Goal: Task Accomplishment & Management: Use online tool/utility

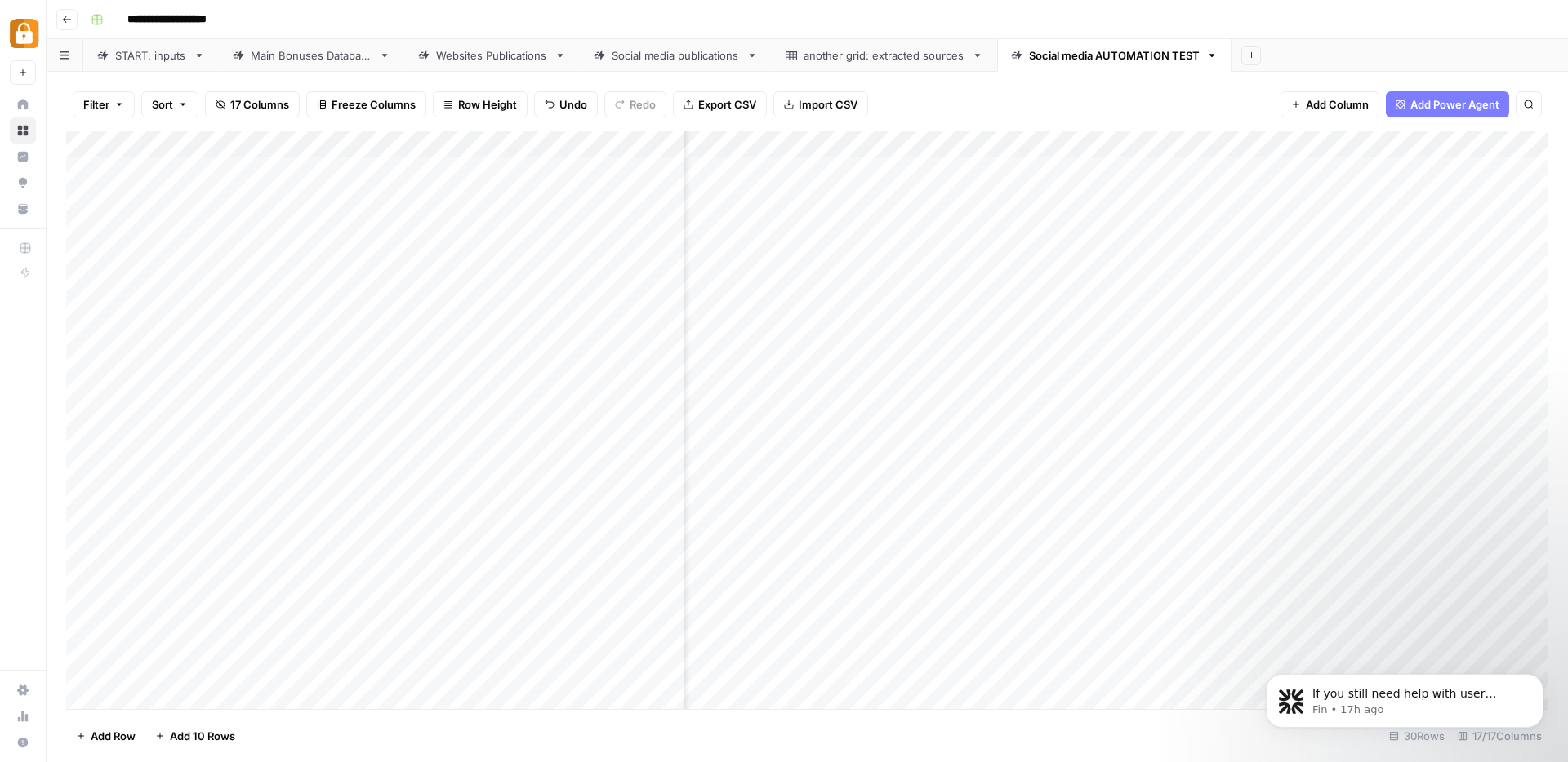
scroll to position [0, 1374]
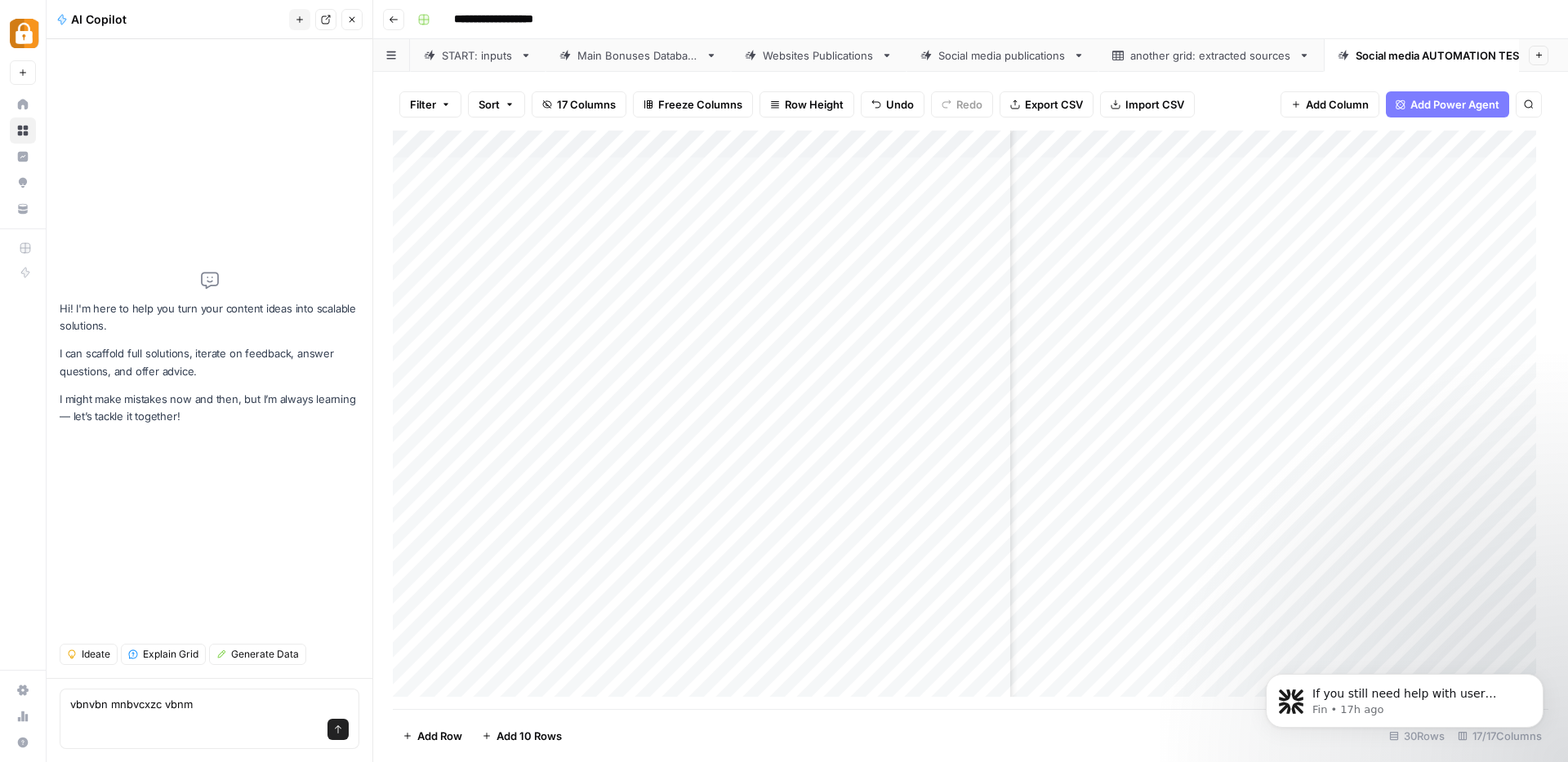
type textarea "vbnvbn mnbvcxzc vbnm"
click at [347, 20] on icon "button" at bounding box center [351, 19] width 10 height 10
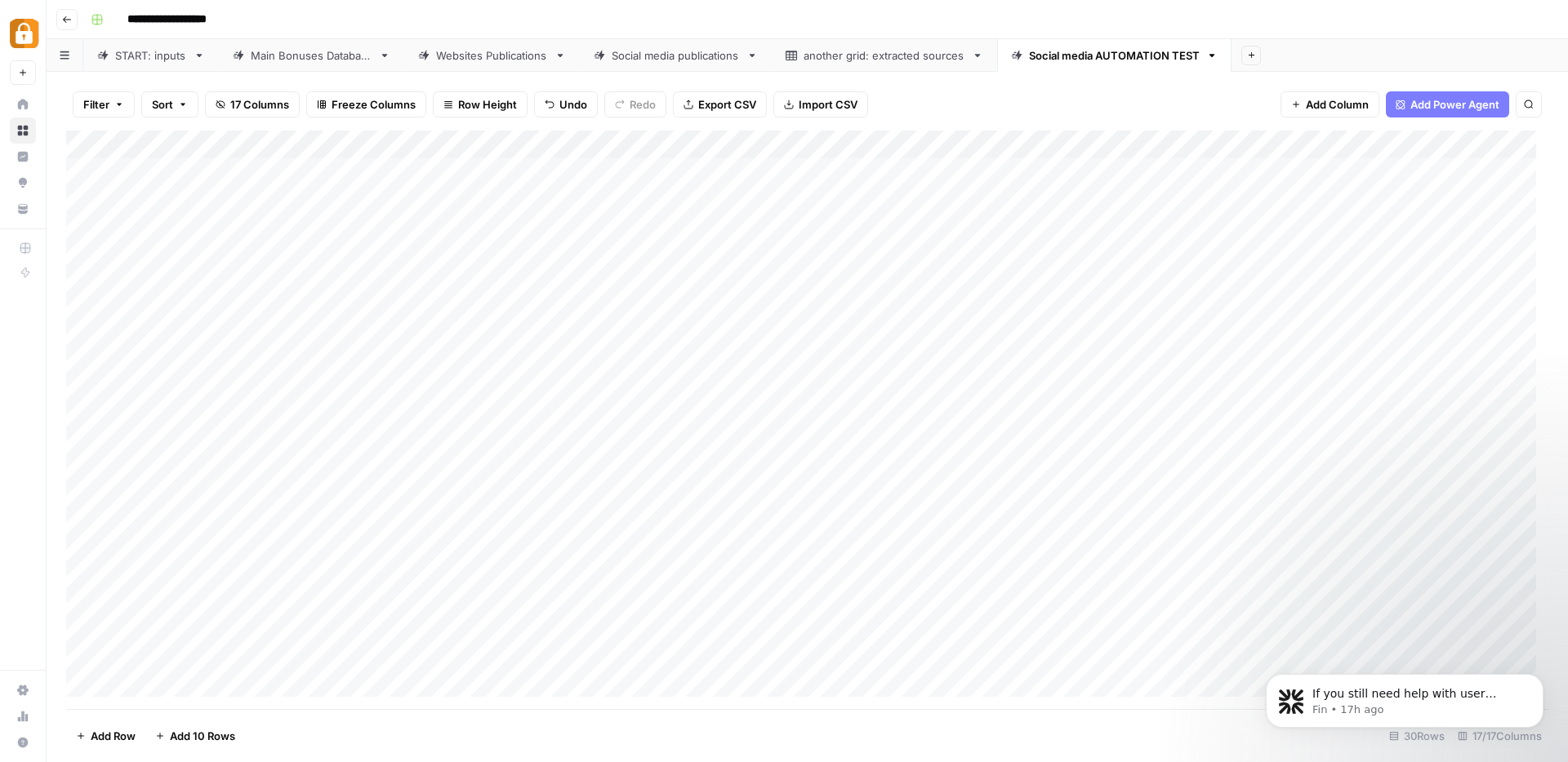
scroll to position [5, 0]
click at [674, 62] on div "Social media publications" at bounding box center [676, 55] width 129 height 16
click at [1090, 59] on div "Social media AUTOMATION TEST" at bounding box center [1120, 55] width 171 height 16
click at [631, 57] on div "Social media publications" at bounding box center [676, 55] width 129 height 16
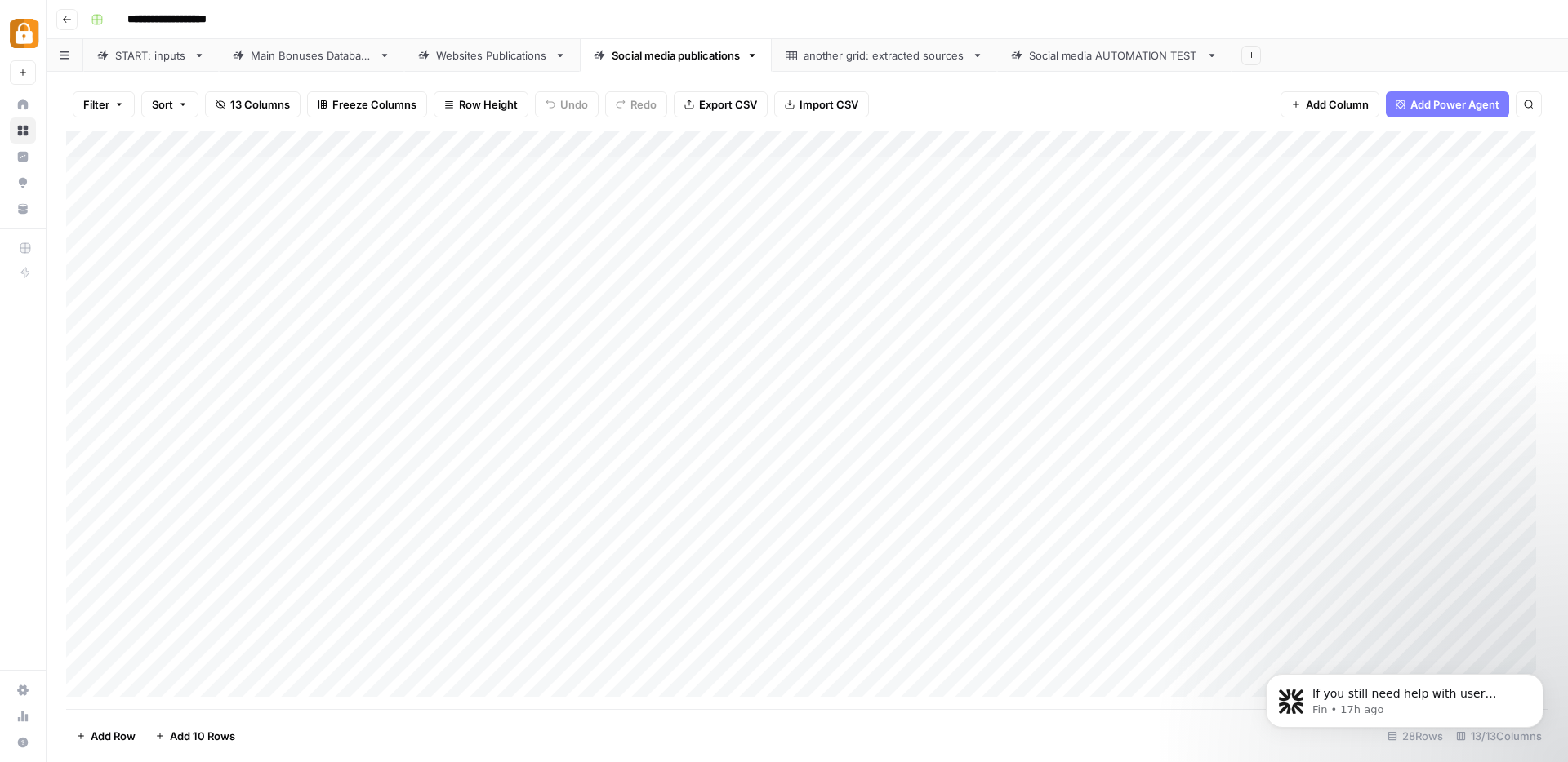
click at [1071, 59] on div "Social media AUTOMATION TEST" at bounding box center [1115, 55] width 171 height 16
click at [955, 197] on div "Add Column" at bounding box center [808, 419] width 1483 height 579
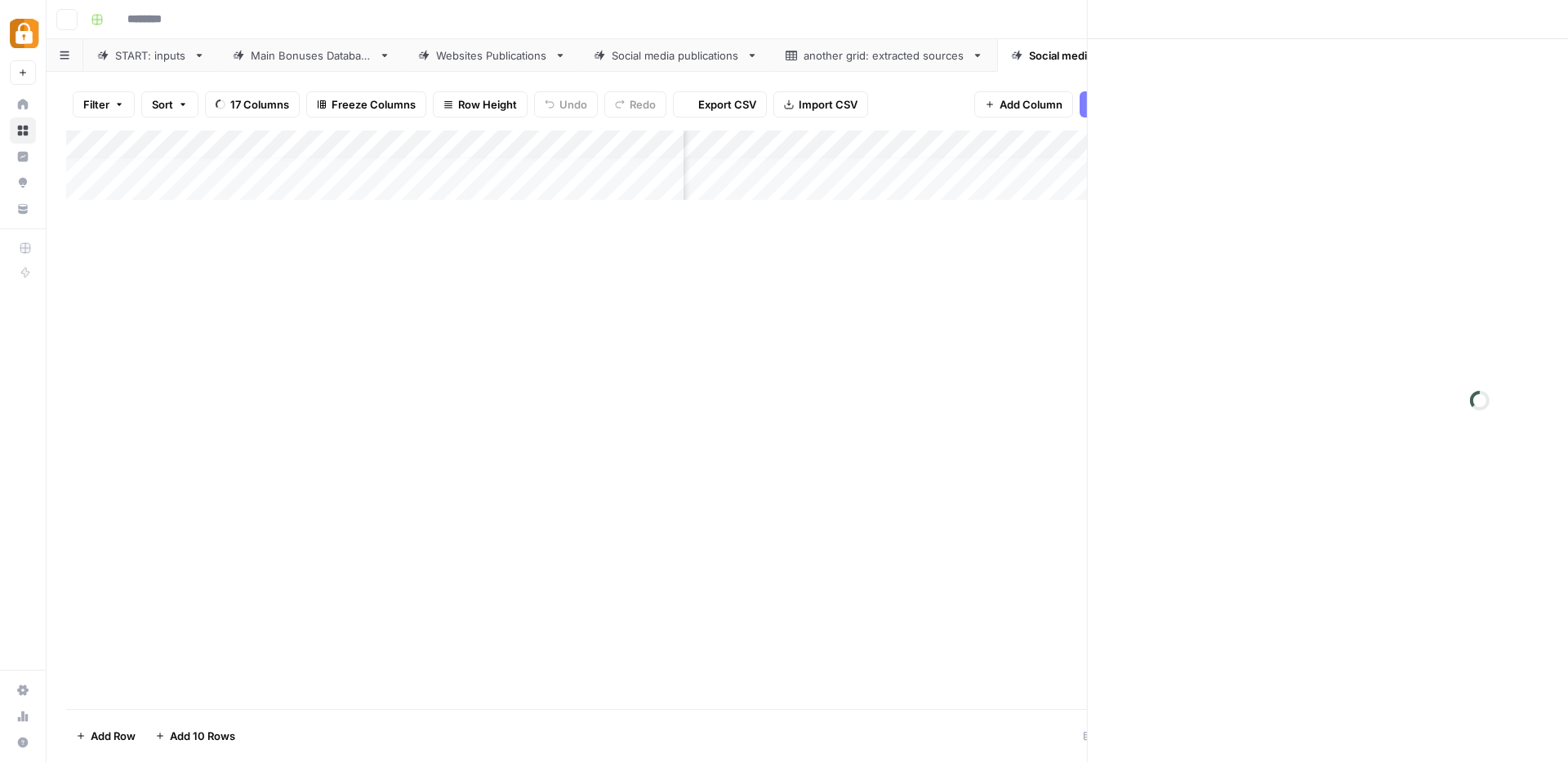
type input "**********"
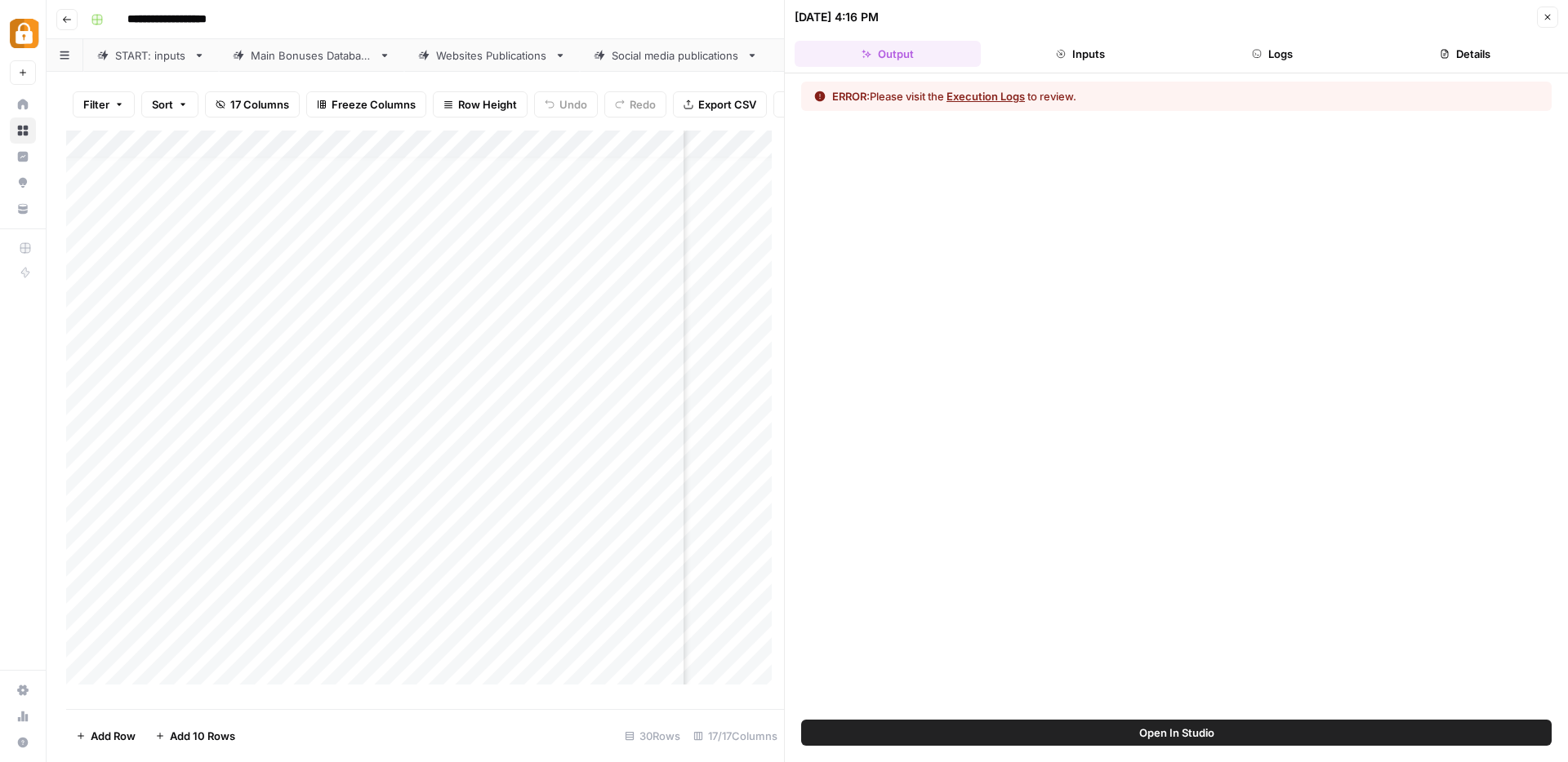
click at [1258, 51] on icon "button" at bounding box center [1257, 54] width 10 height 10
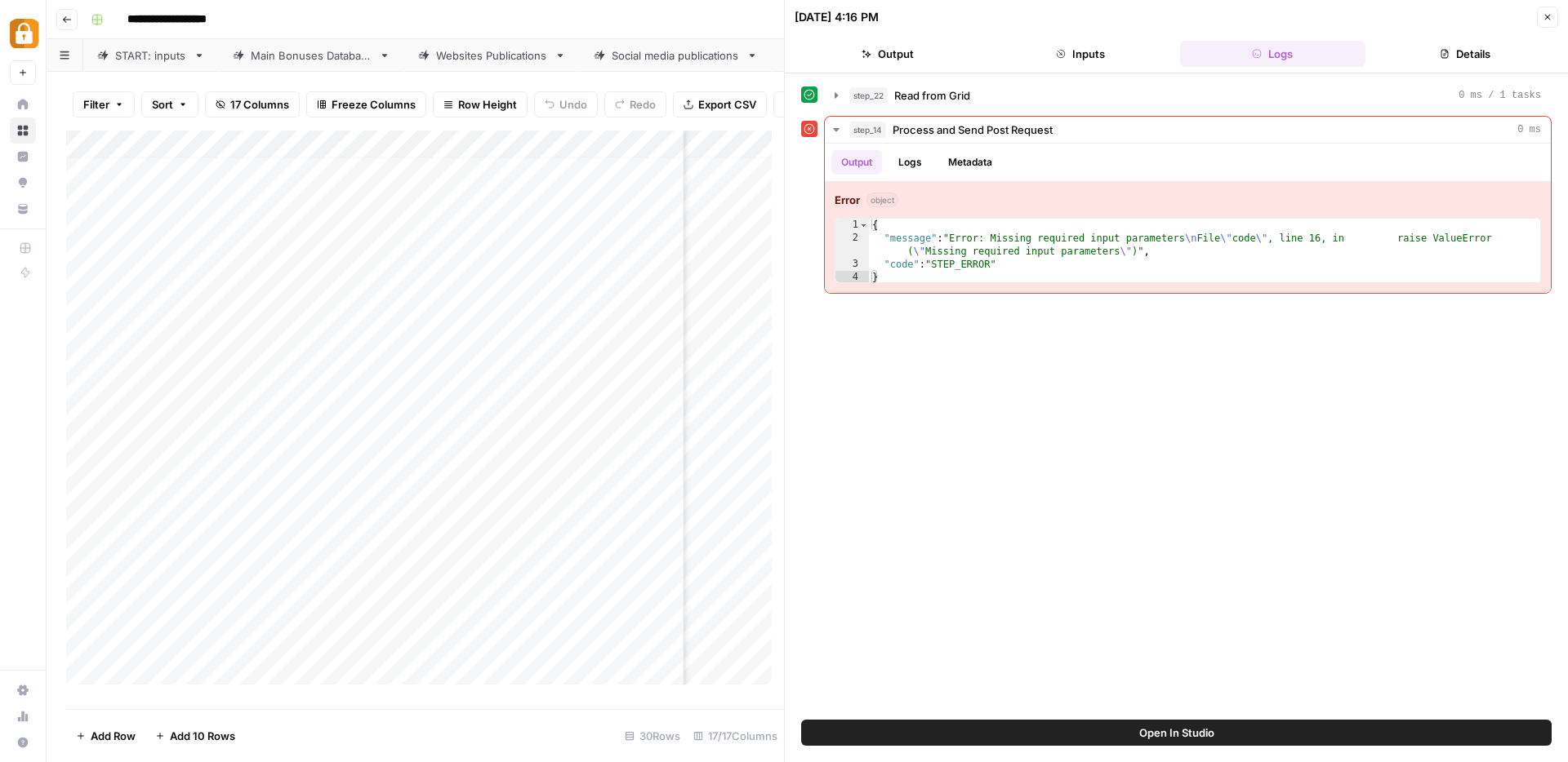
click at [1541, 13] on button "Close" at bounding box center [1548, 17] width 21 height 21
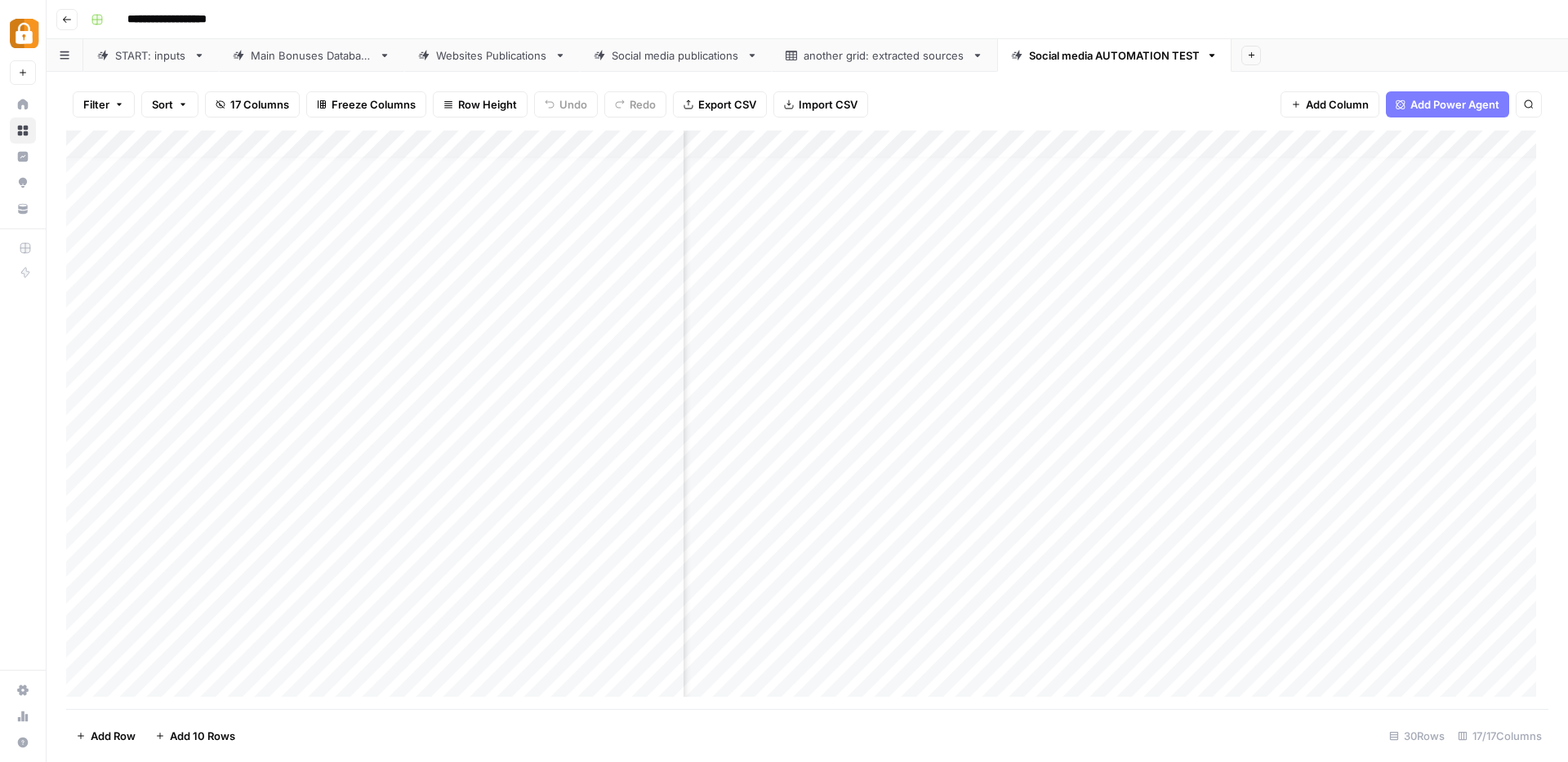
scroll to position [13, 1379]
click at [661, 59] on div "Social media publications" at bounding box center [676, 55] width 129 height 16
click at [1117, 59] on div "Social media AUTOMATION TEST" at bounding box center [1115, 55] width 171 height 16
